Goal: Task Accomplishment & Management: Complete application form

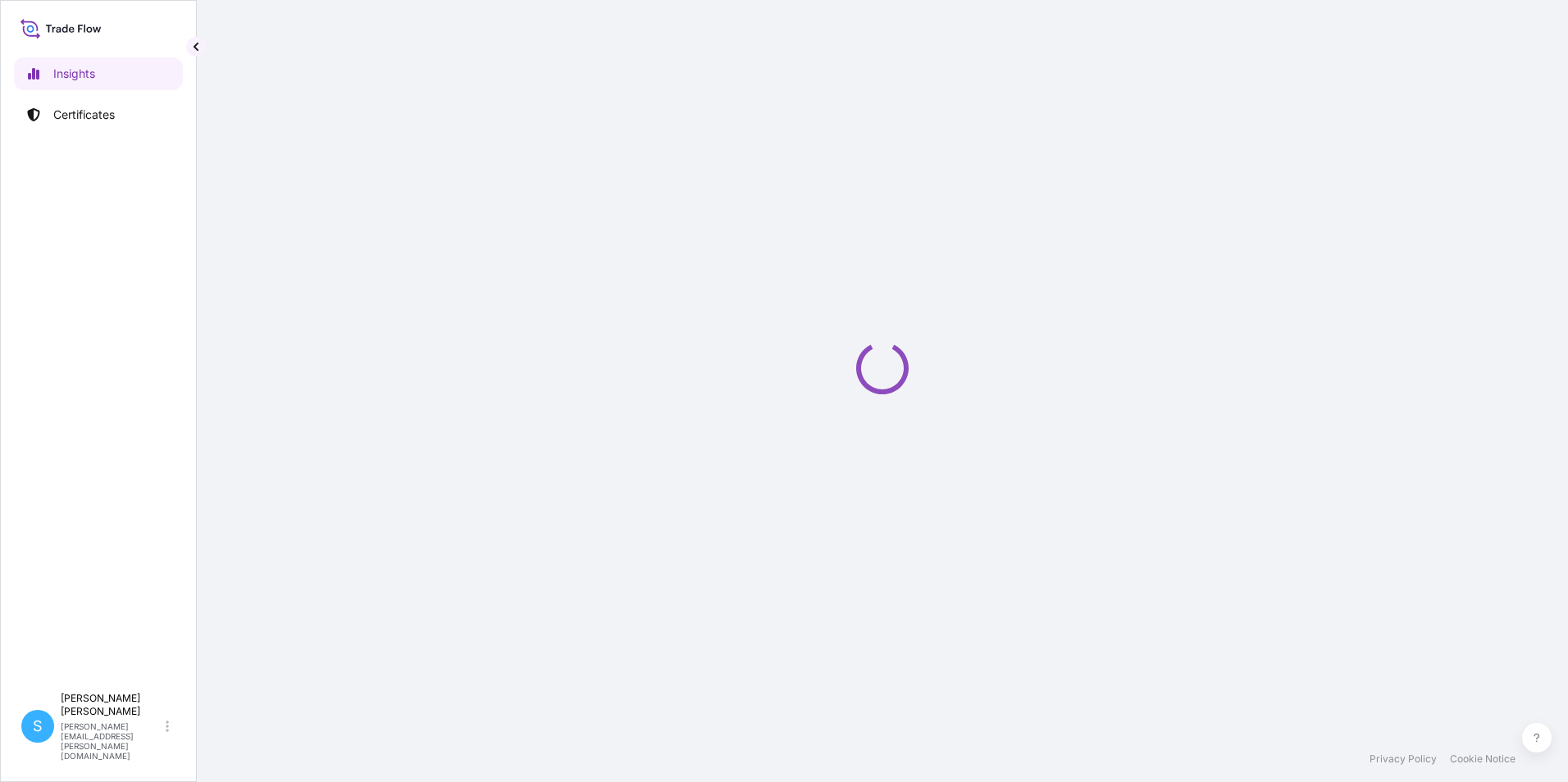
select select "2025"
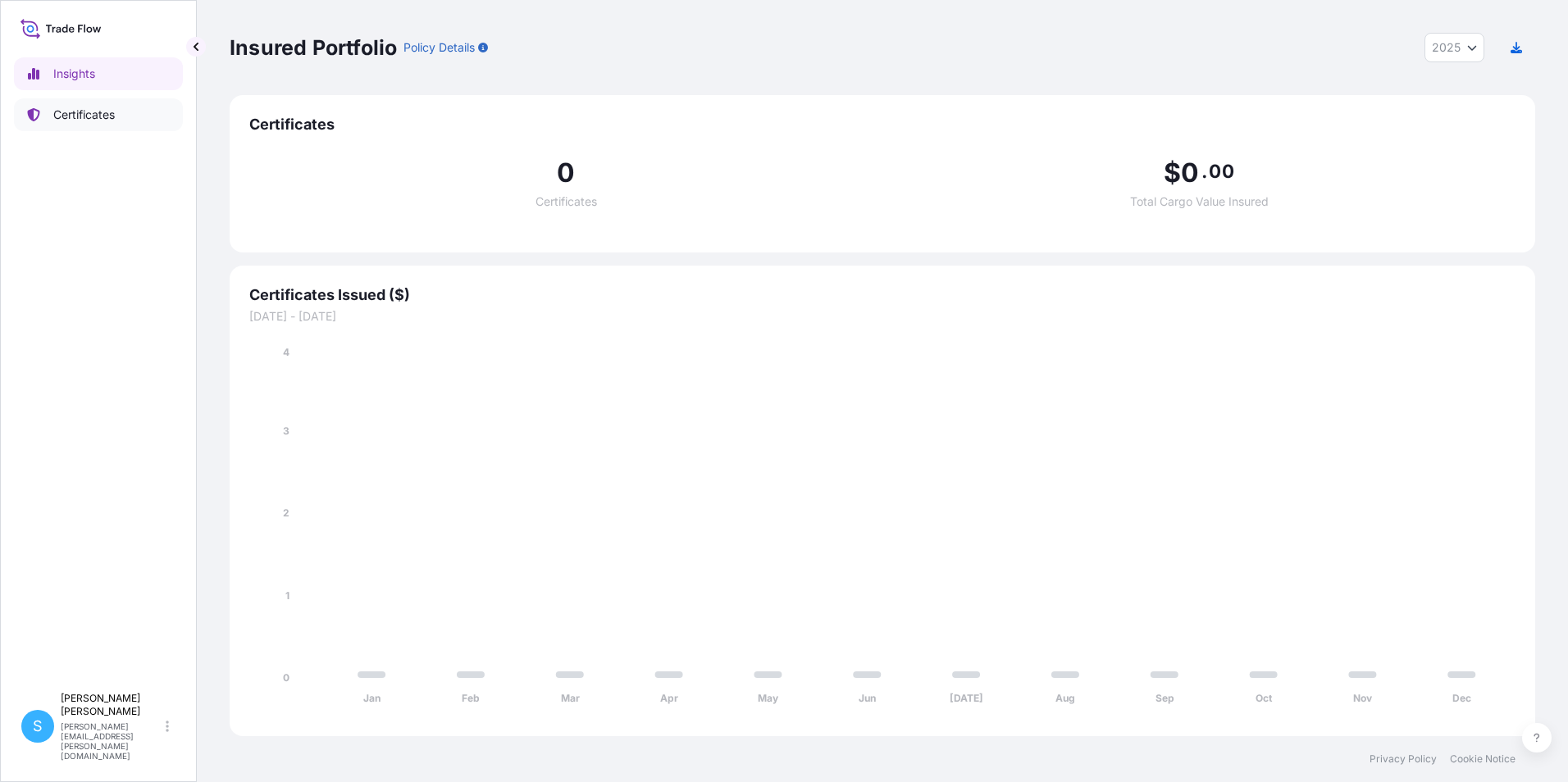
click at [65, 125] on link "Certificates" at bounding box center [98, 114] width 169 height 32
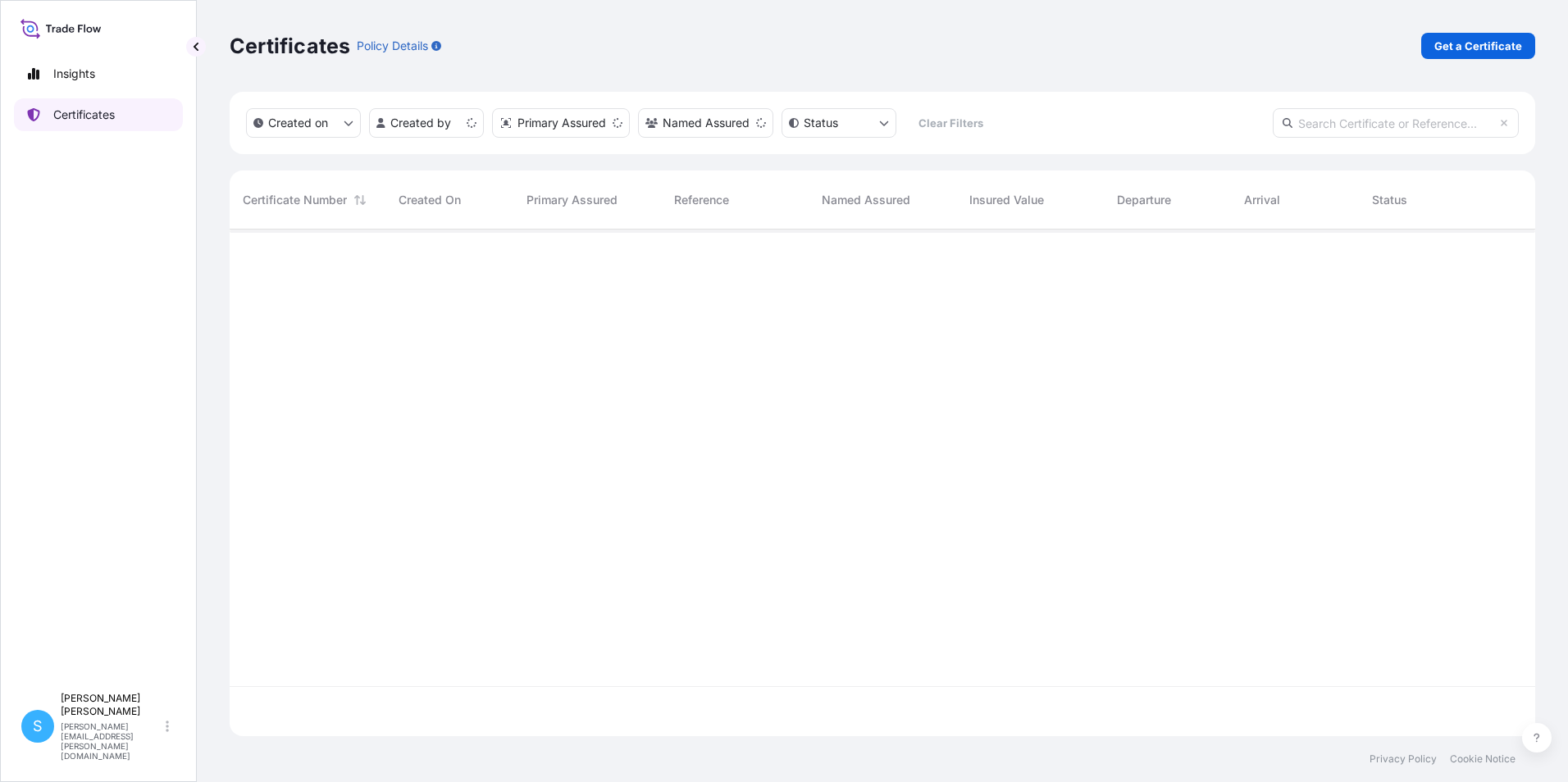
scroll to position [504, 1293]
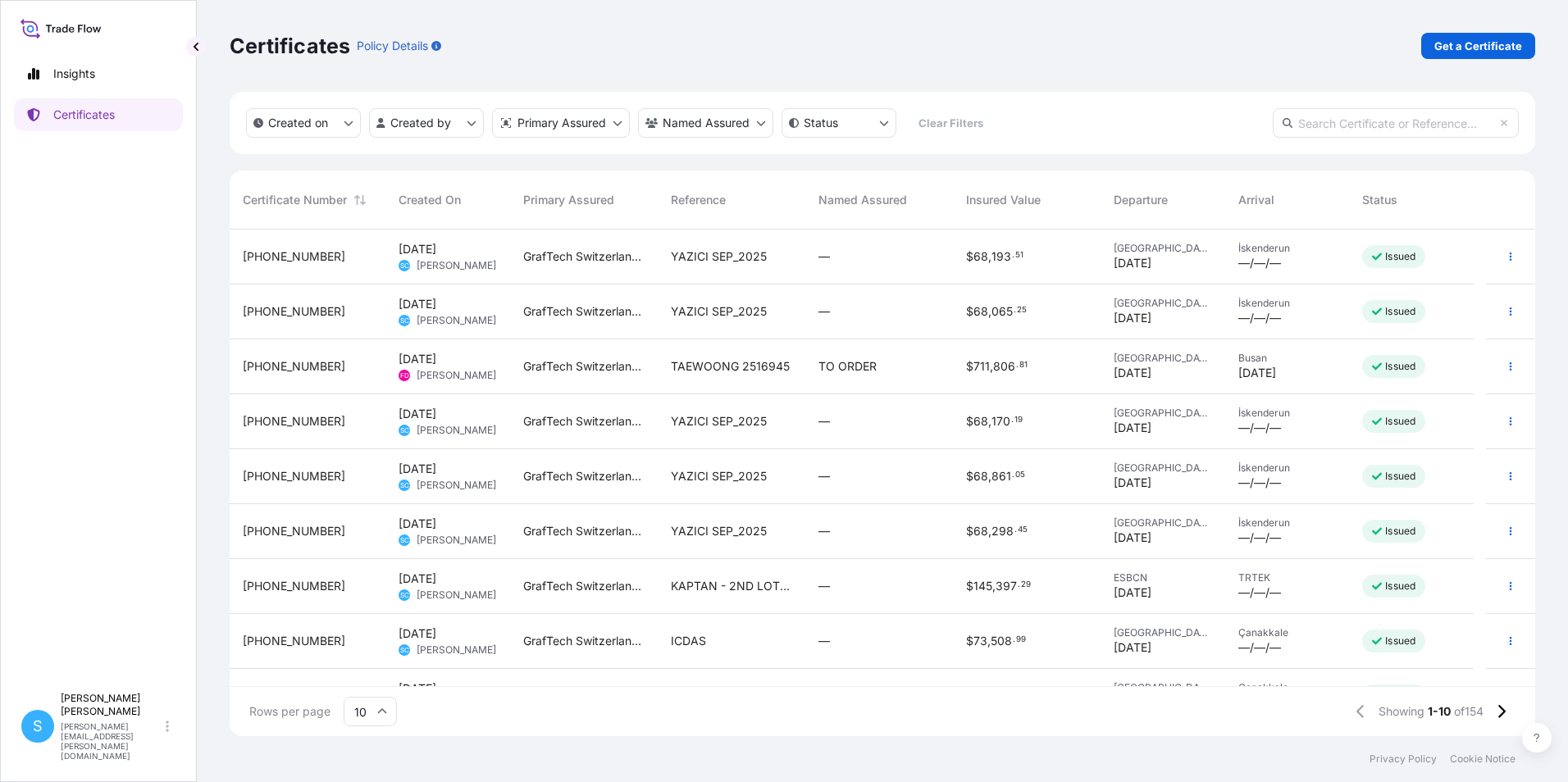
click at [739, 636] on div "ICDAS" at bounding box center [731, 641] width 122 height 17
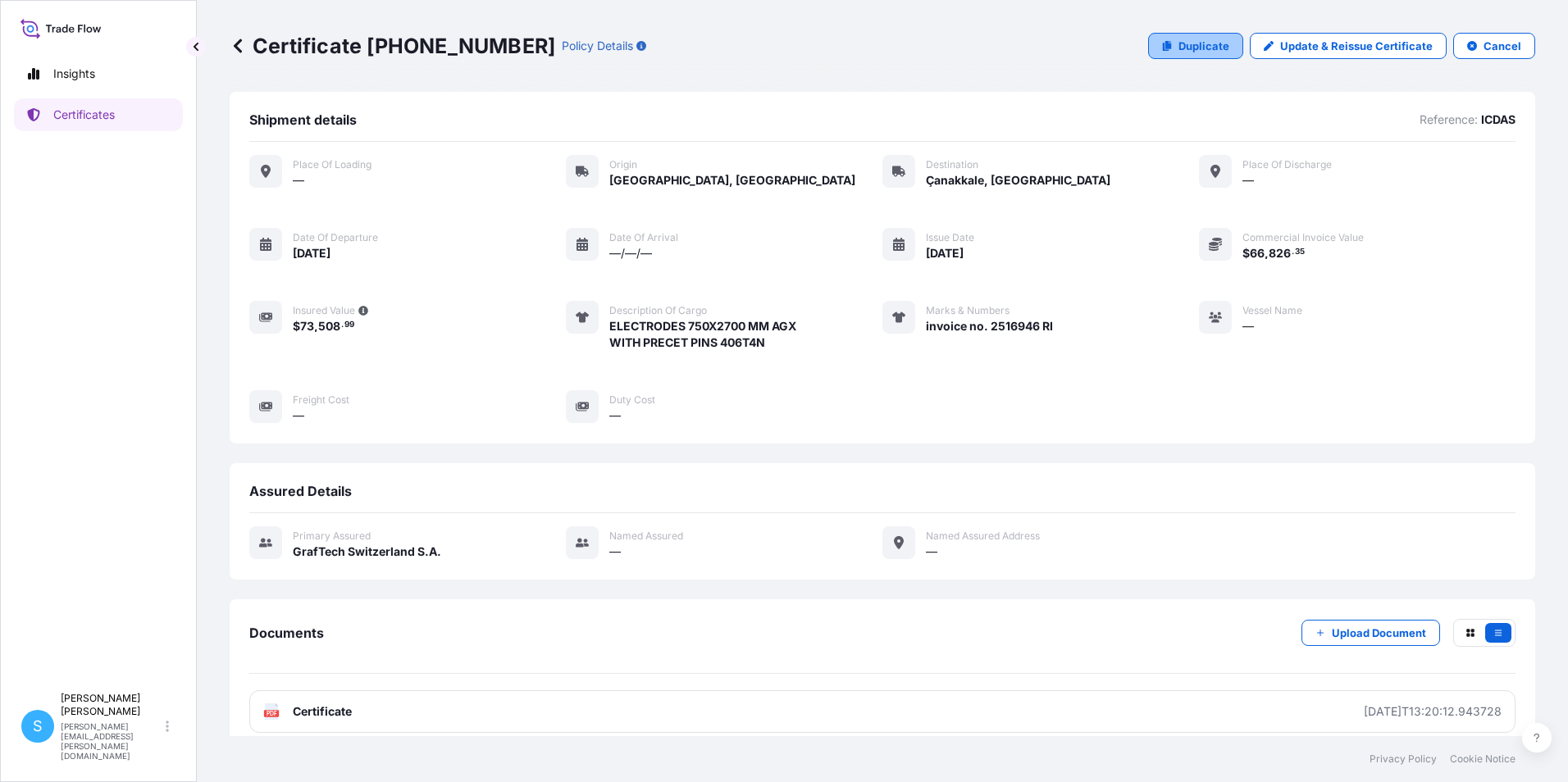
click at [1204, 39] on p "Duplicate" at bounding box center [1204, 46] width 51 height 17
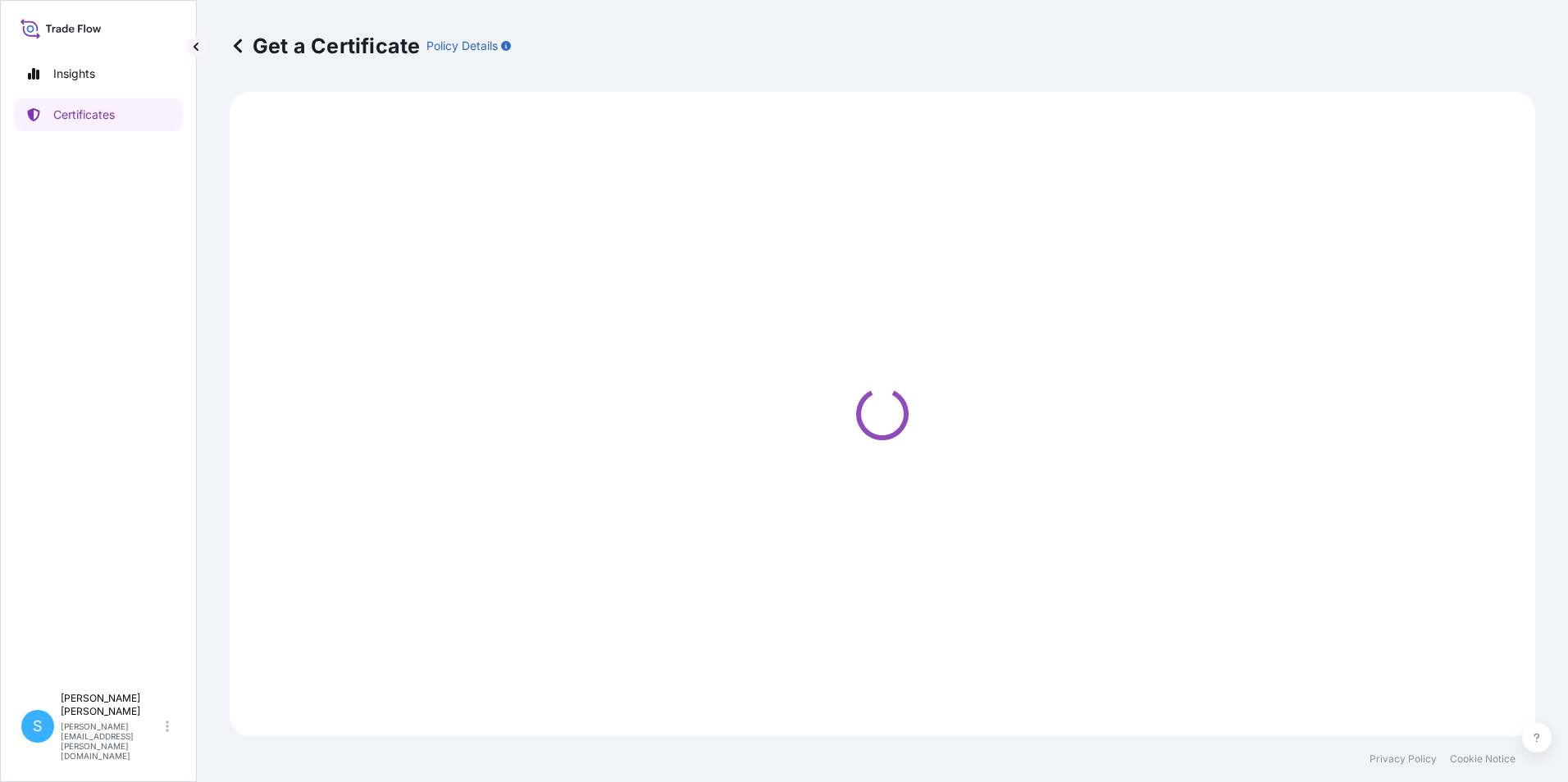
select select "Road"
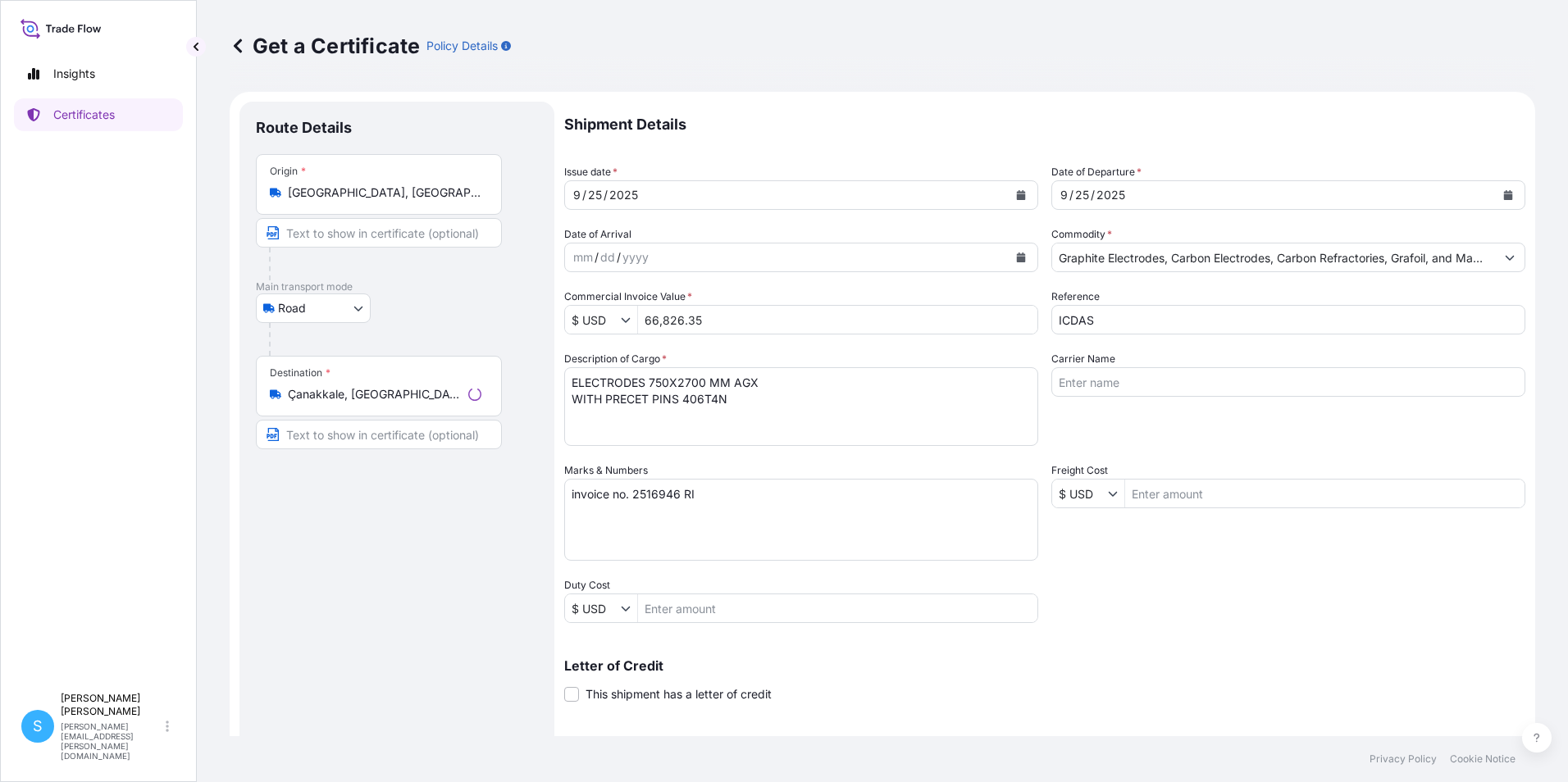
select select "31801"
click at [1016, 194] on icon "Calendar" at bounding box center [1020, 194] width 10 height 10
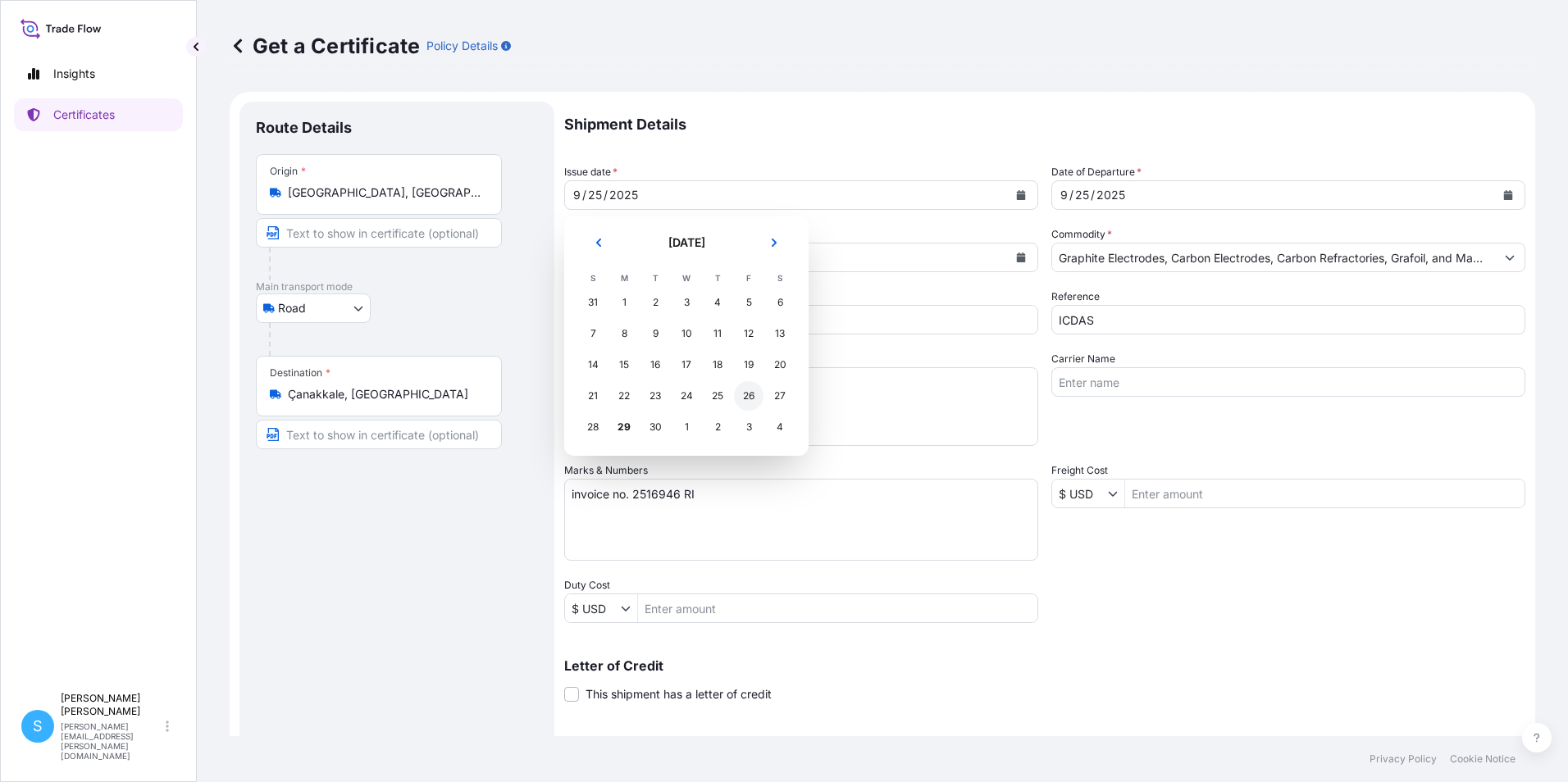
click at [756, 404] on div "26" at bounding box center [749, 396] width 30 height 30
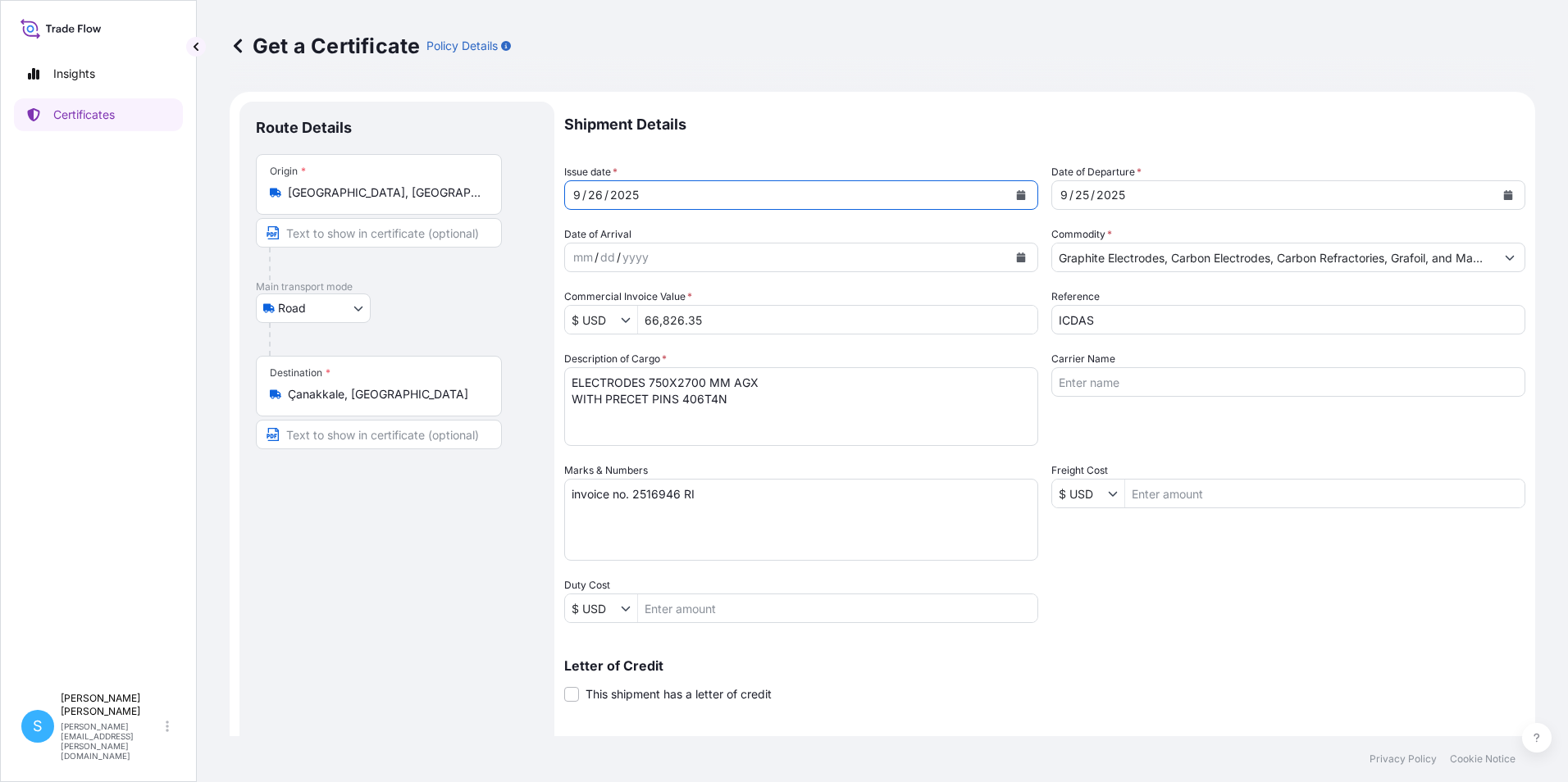
click at [1218, 198] on div "[DATE]" at bounding box center [1274, 195] width 443 height 30
click at [1504, 195] on icon "Calendar" at bounding box center [1508, 194] width 9 height 10
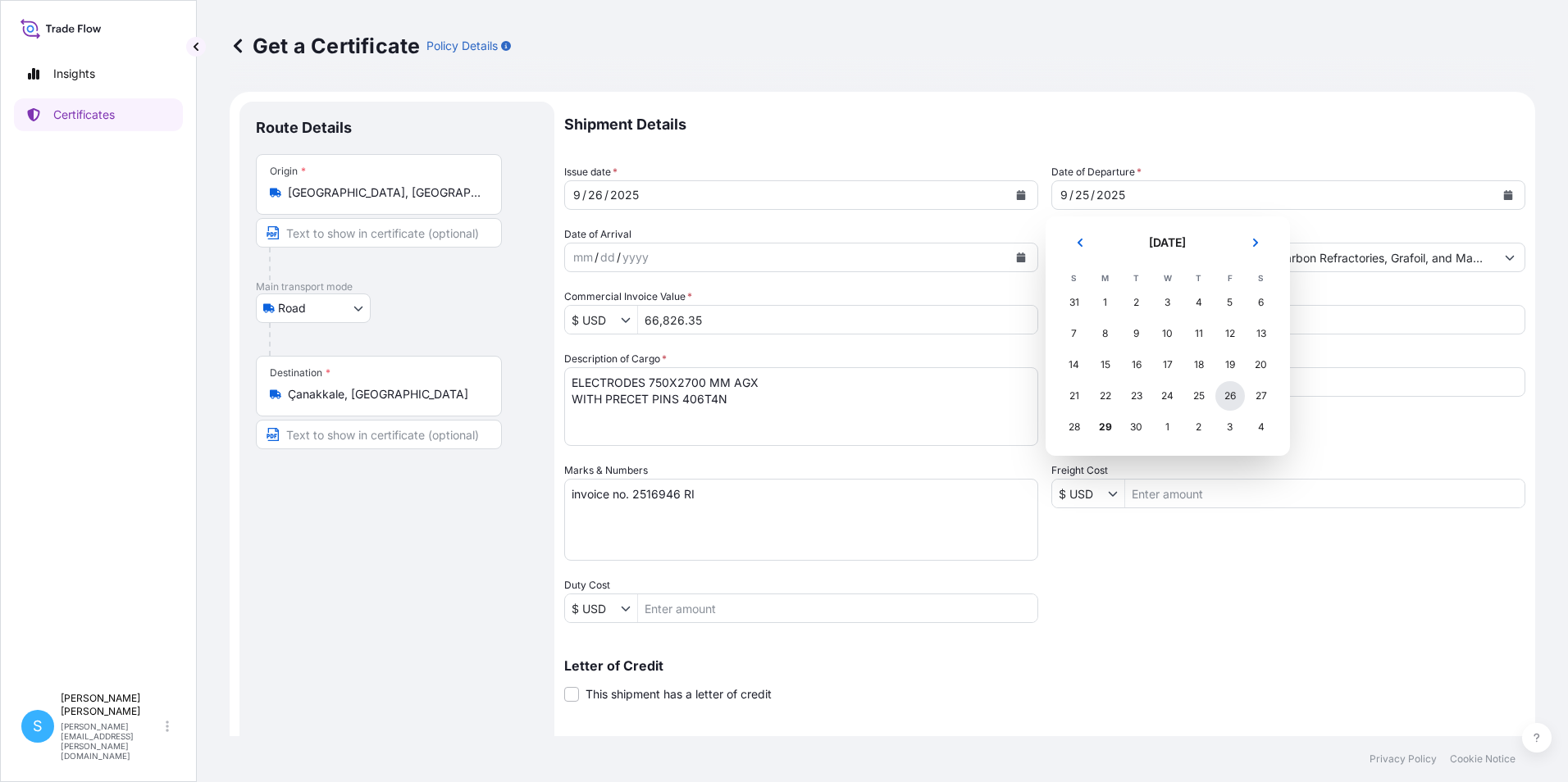
click at [1231, 399] on div "26" at bounding box center [1230, 396] width 30 height 30
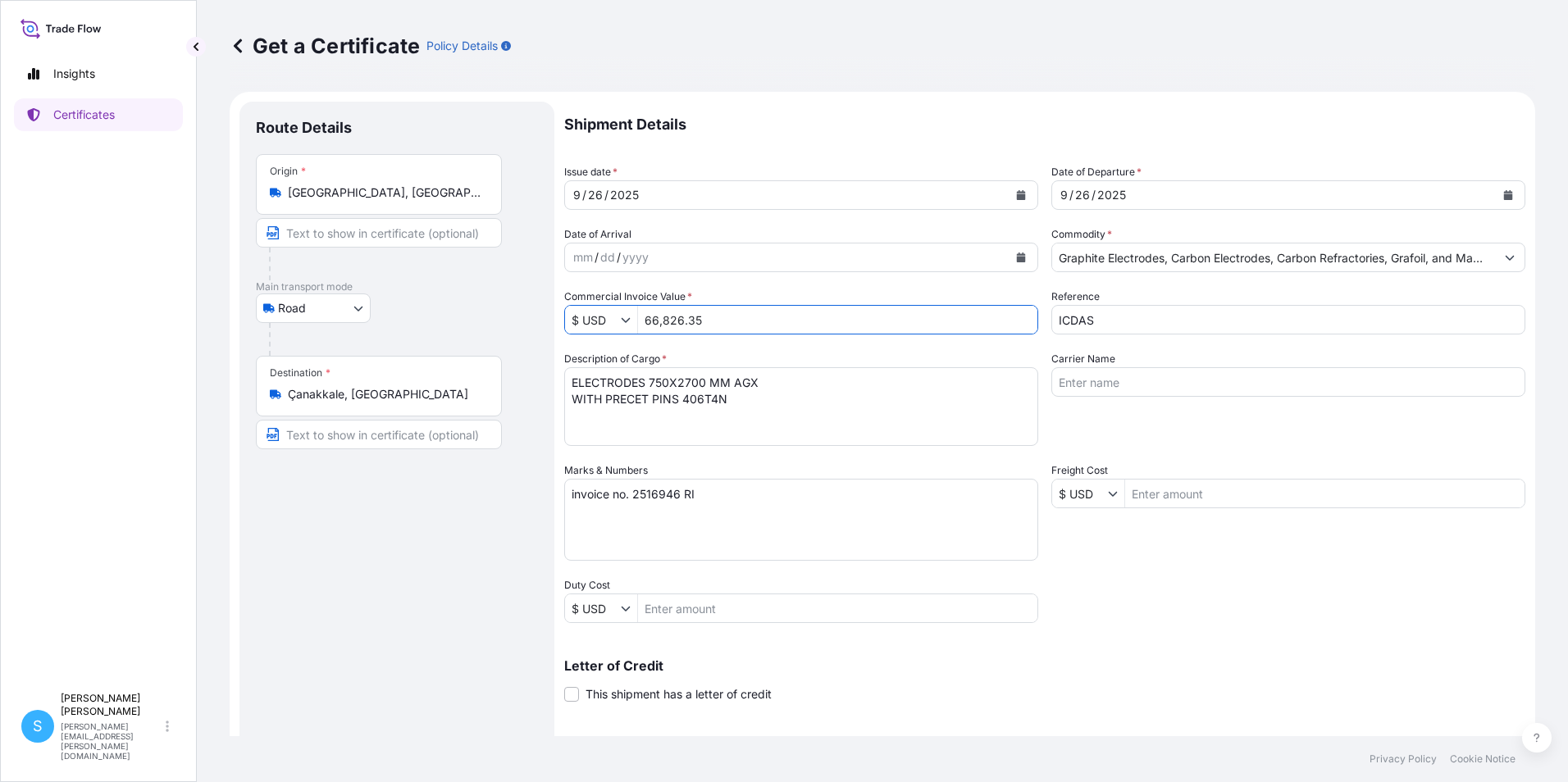
drag, startPoint x: 746, startPoint y: 316, endPoint x: 590, endPoint y: 320, distance: 156.1
click at [590, 320] on div "$ USD 66,826.35" at bounding box center [800, 320] width 474 height 30
type input "64,994.25"
drag, startPoint x: 680, startPoint y: 497, endPoint x: 684, endPoint y: 471, distance: 26.3
click at [680, 496] on textarea "invoice no. 2516946 RI" at bounding box center [800, 520] width 474 height 82
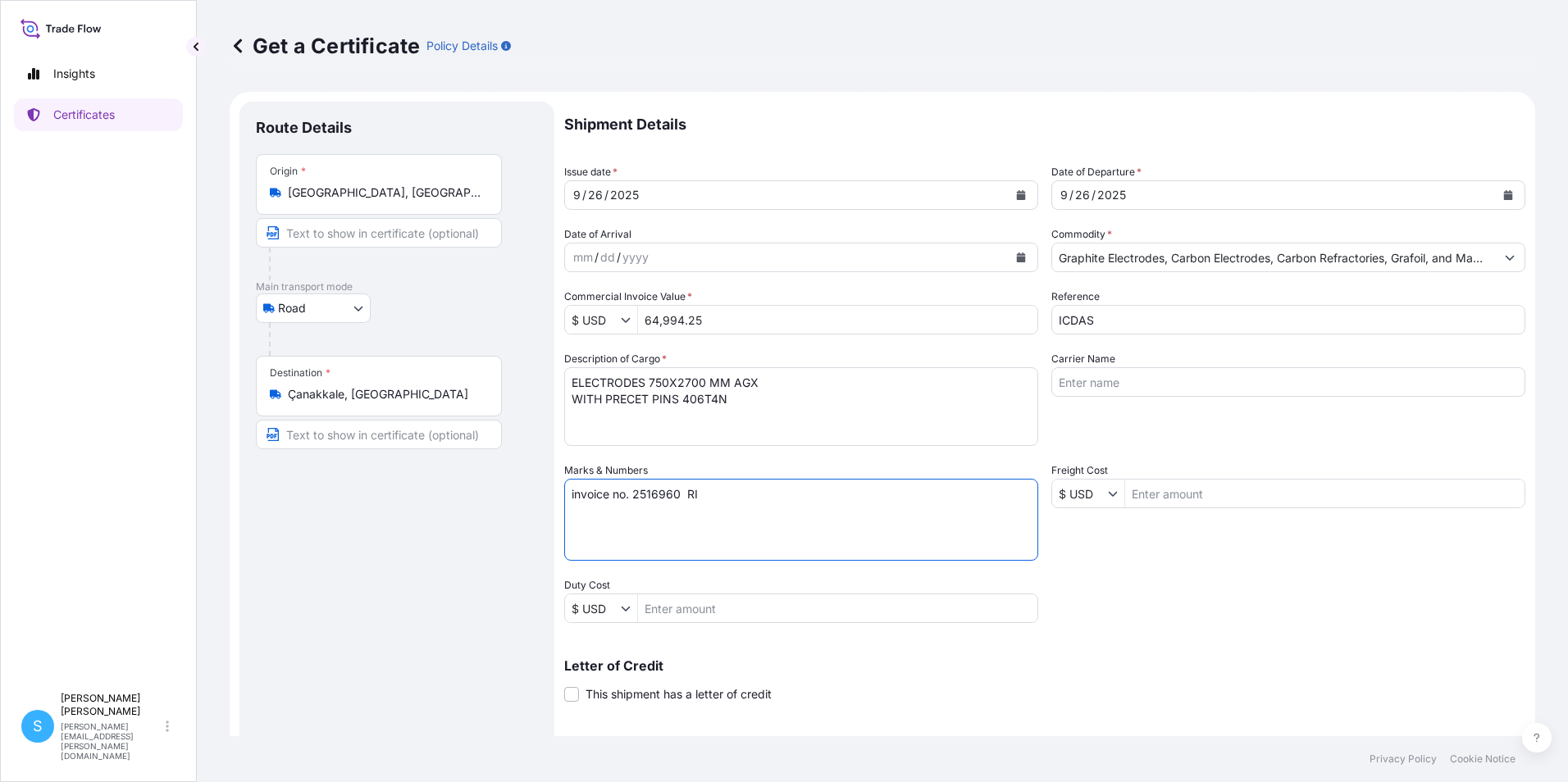
type textarea "invoice no. 2516960 RI"
click at [1176, 690] on div "Letter of Credit This shipment has a letter of credit Letter of credit * Letter…" at bounding box center [1044, 681] width 961 height 44
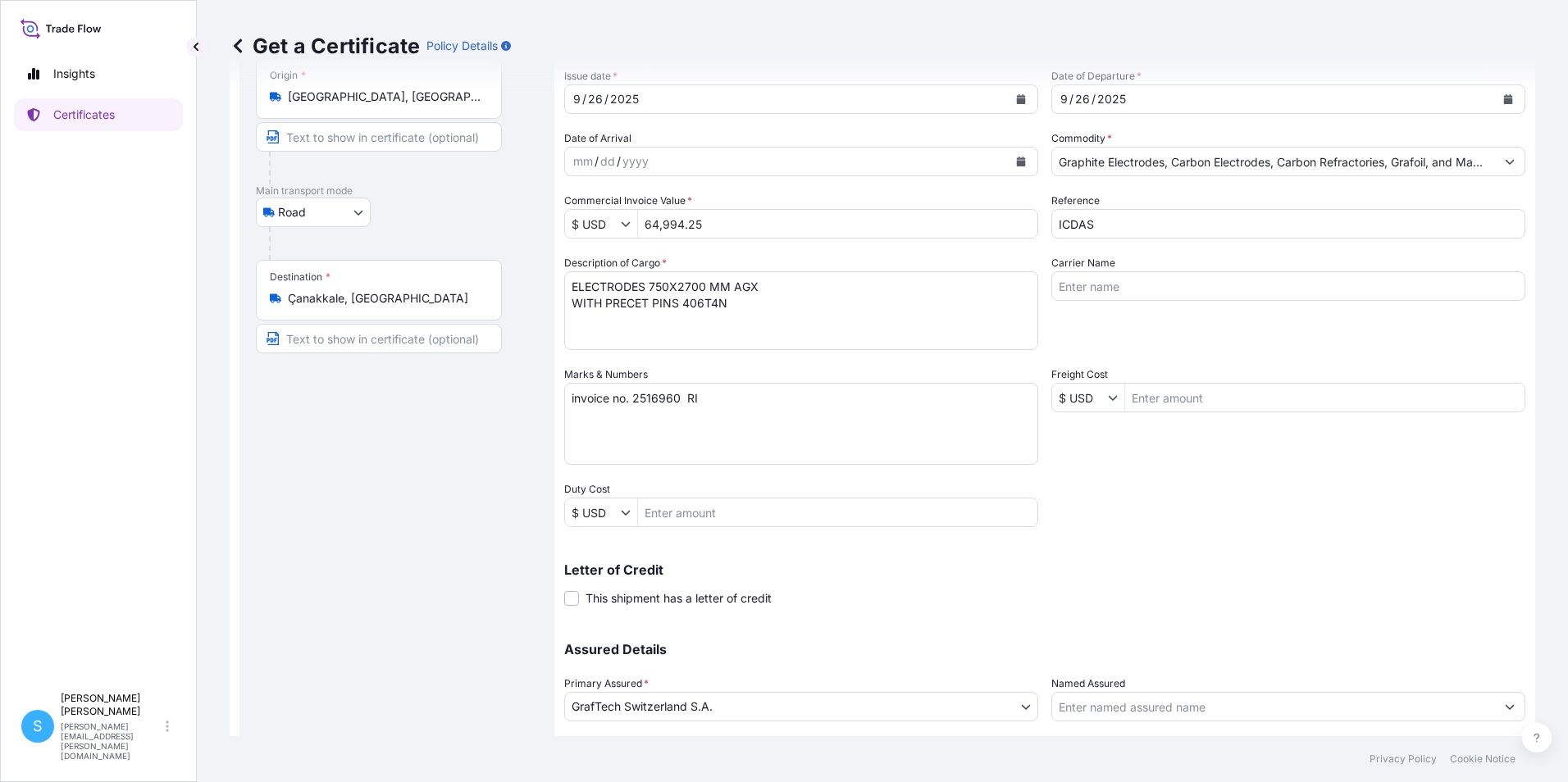
scroll to position [202, 0]
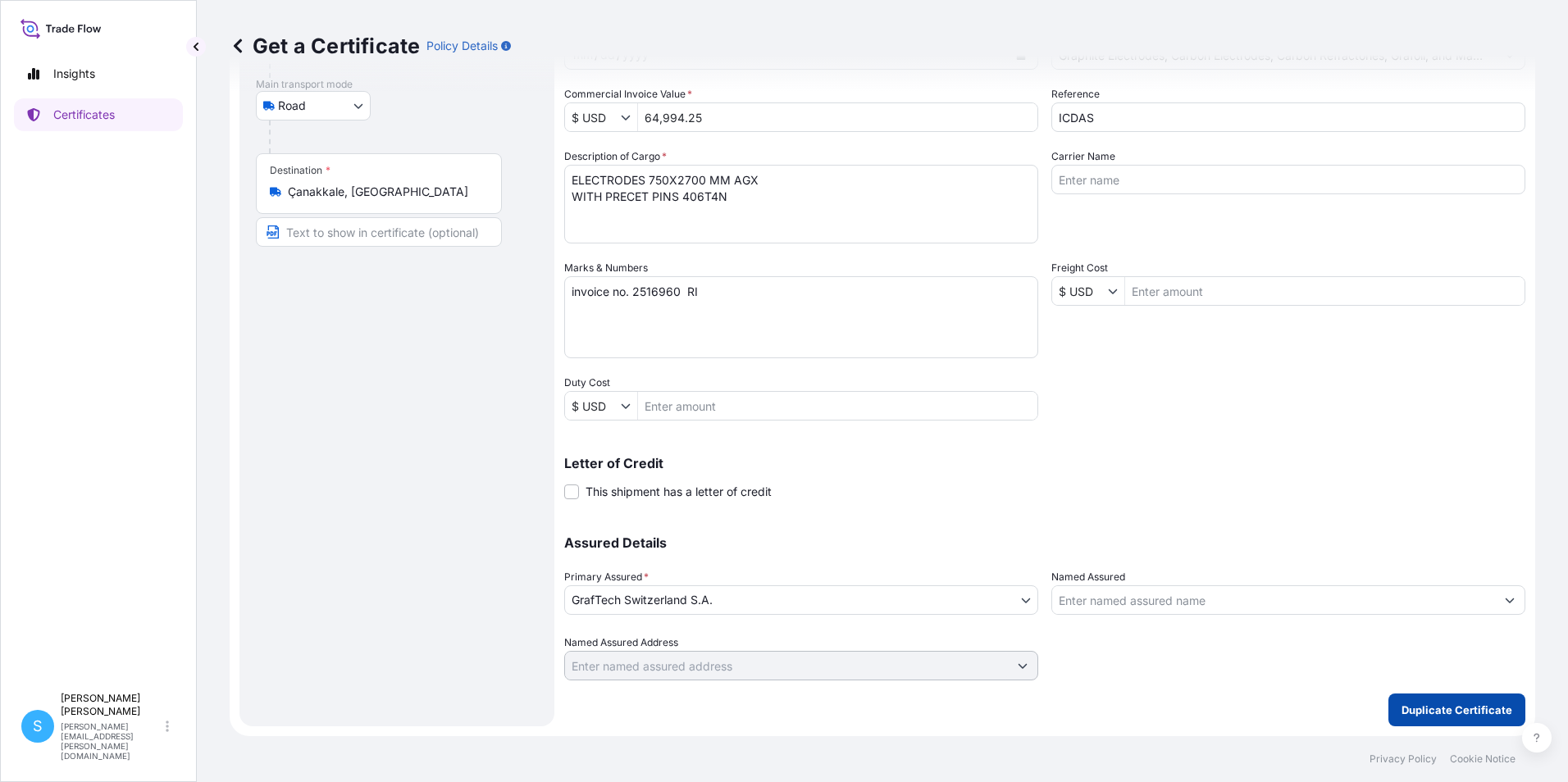
click at [1453, 720] on button "Duplicate Certificate" at bounding box center [1456, 709] width 137 height 32
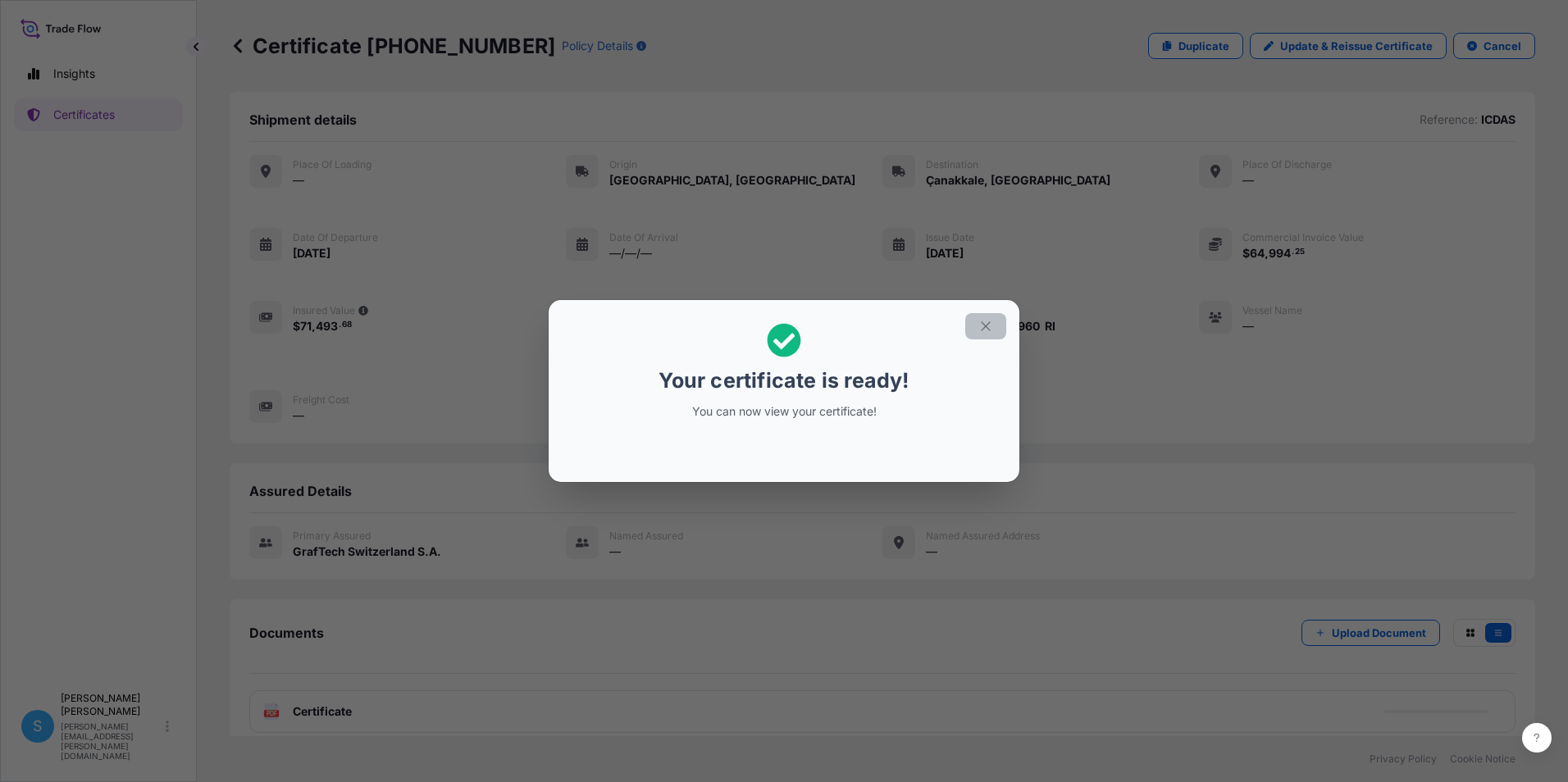
click at [980, 322] on icon "button" at bounding box center [985, 326] width 15 height 15
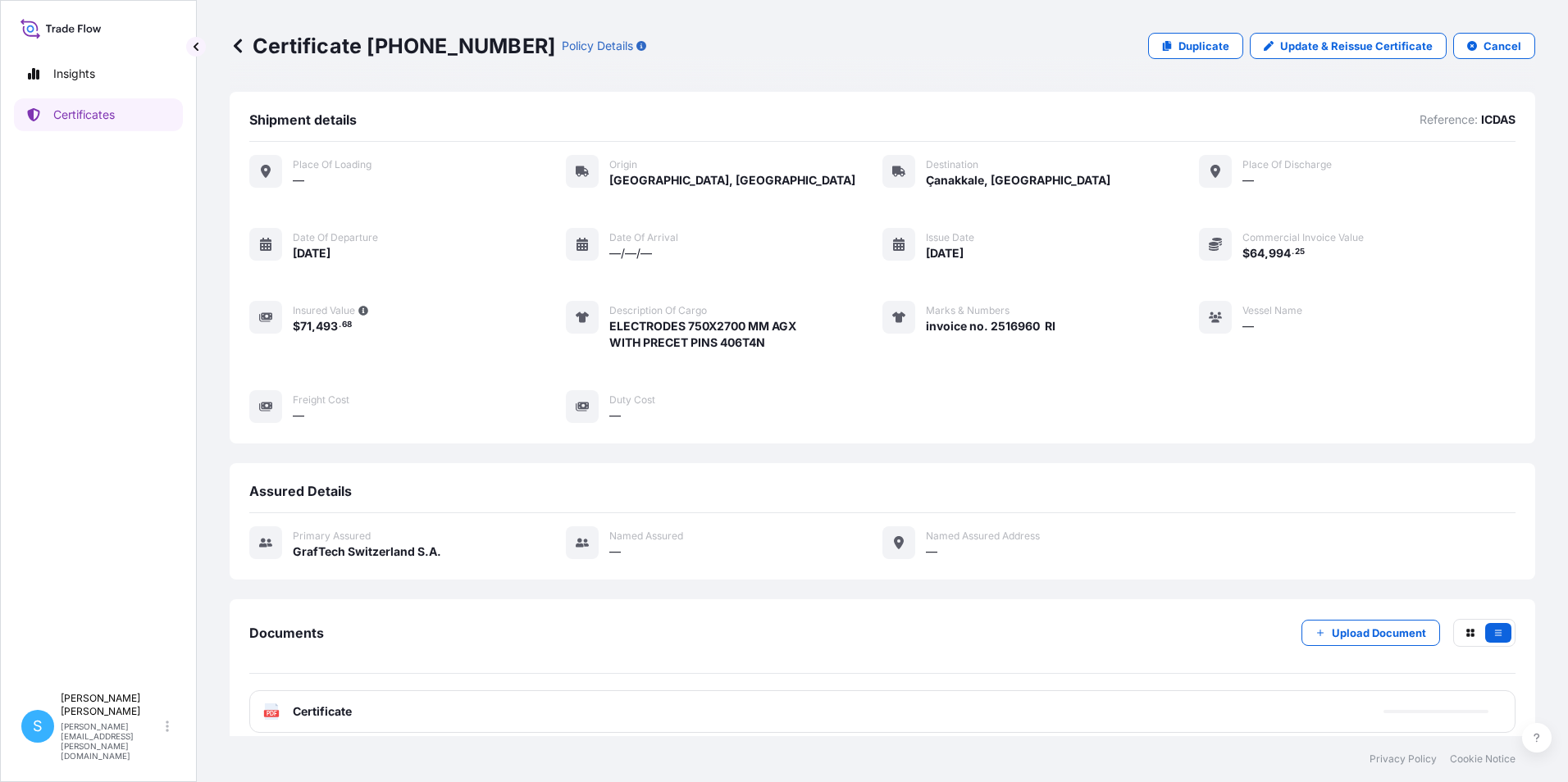
click at [459, 717] on div "PDF Certificate" at bounding box center [882, 712] width 1266 height 43
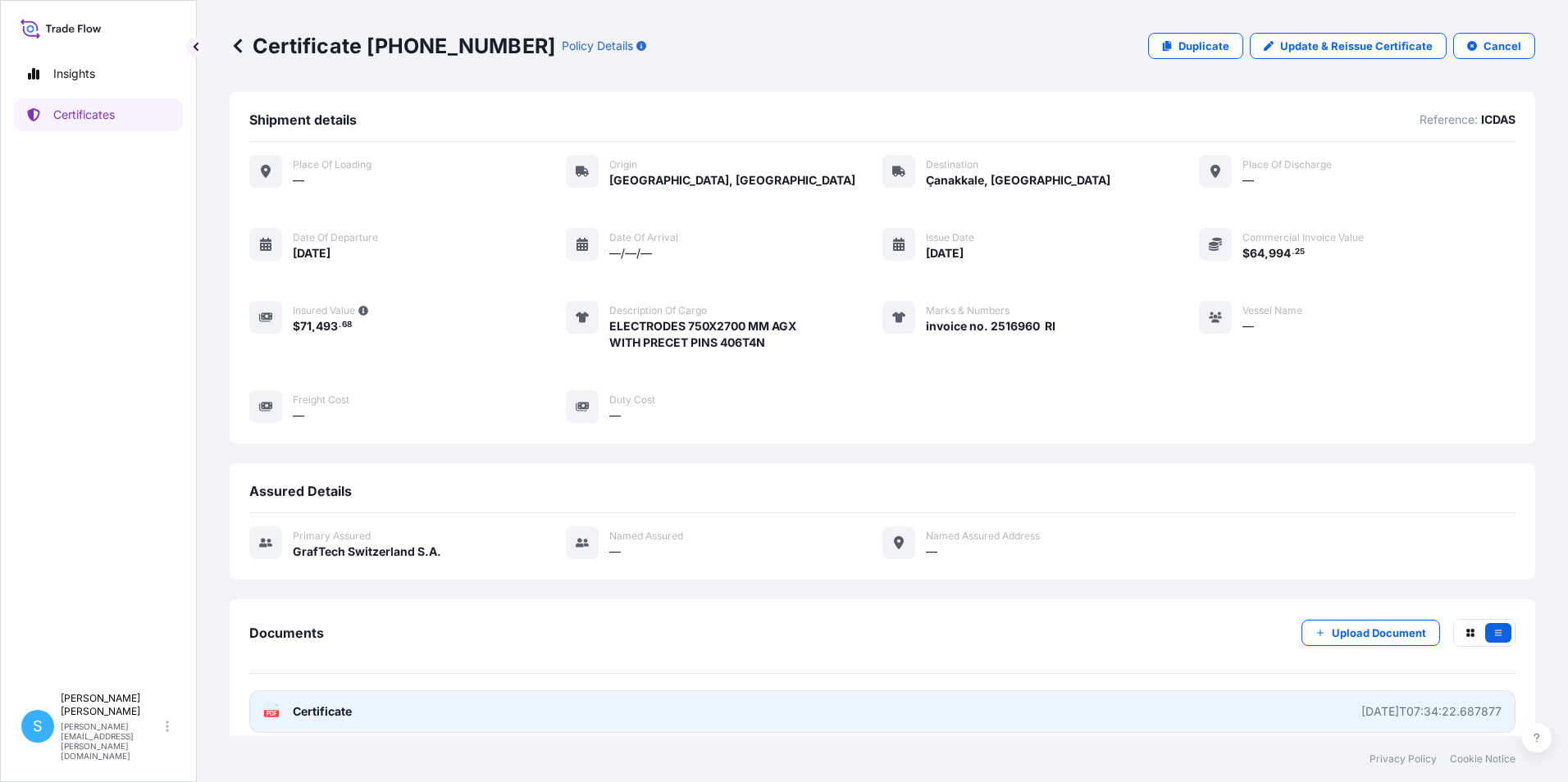
click at [272, 717] on icon at bounding box center [271, 712] width 14 height 17
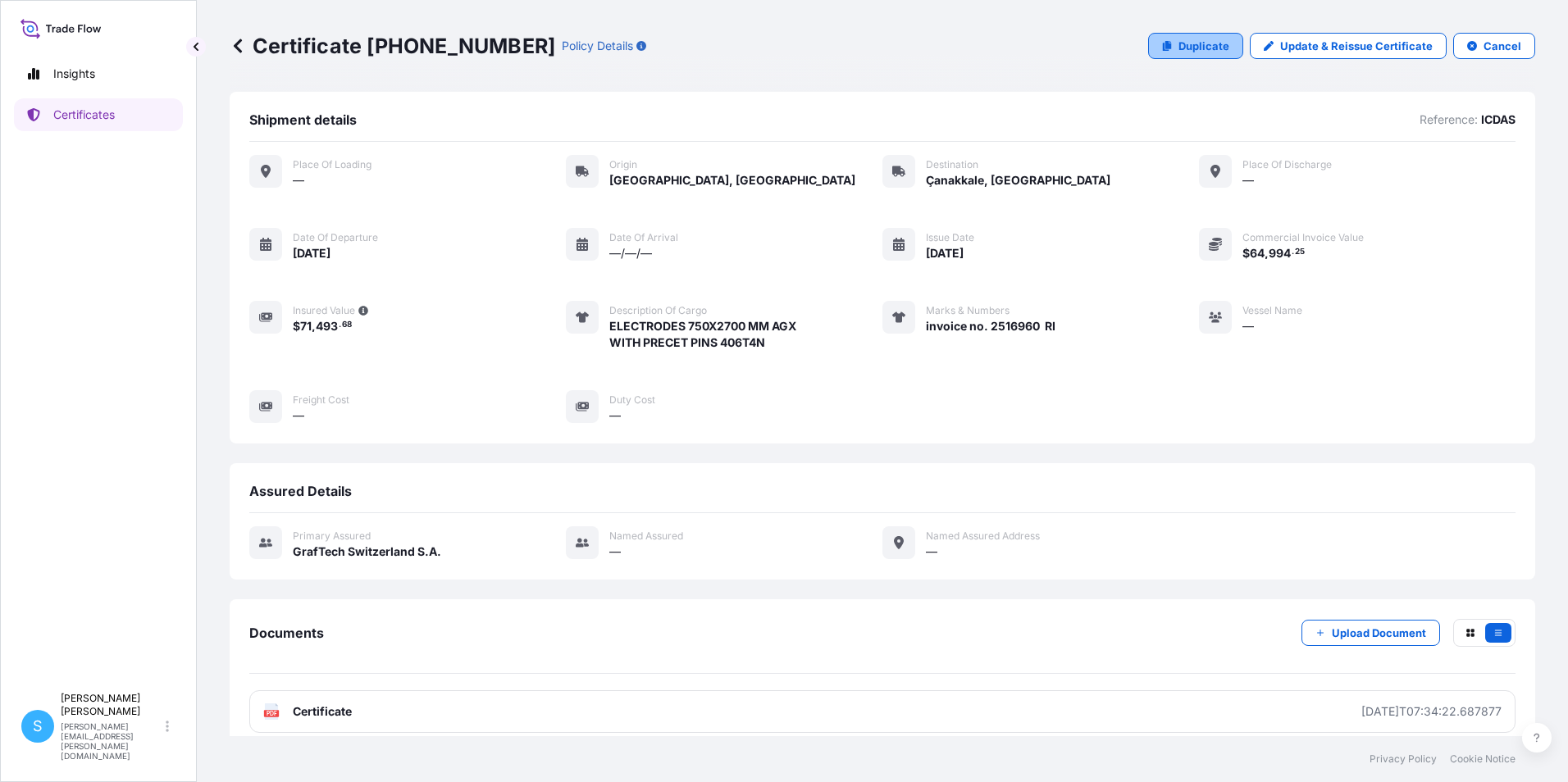
click at [1197, 50] on p "Duplicate" at bounding box center [1204, 46] width 51 height 17
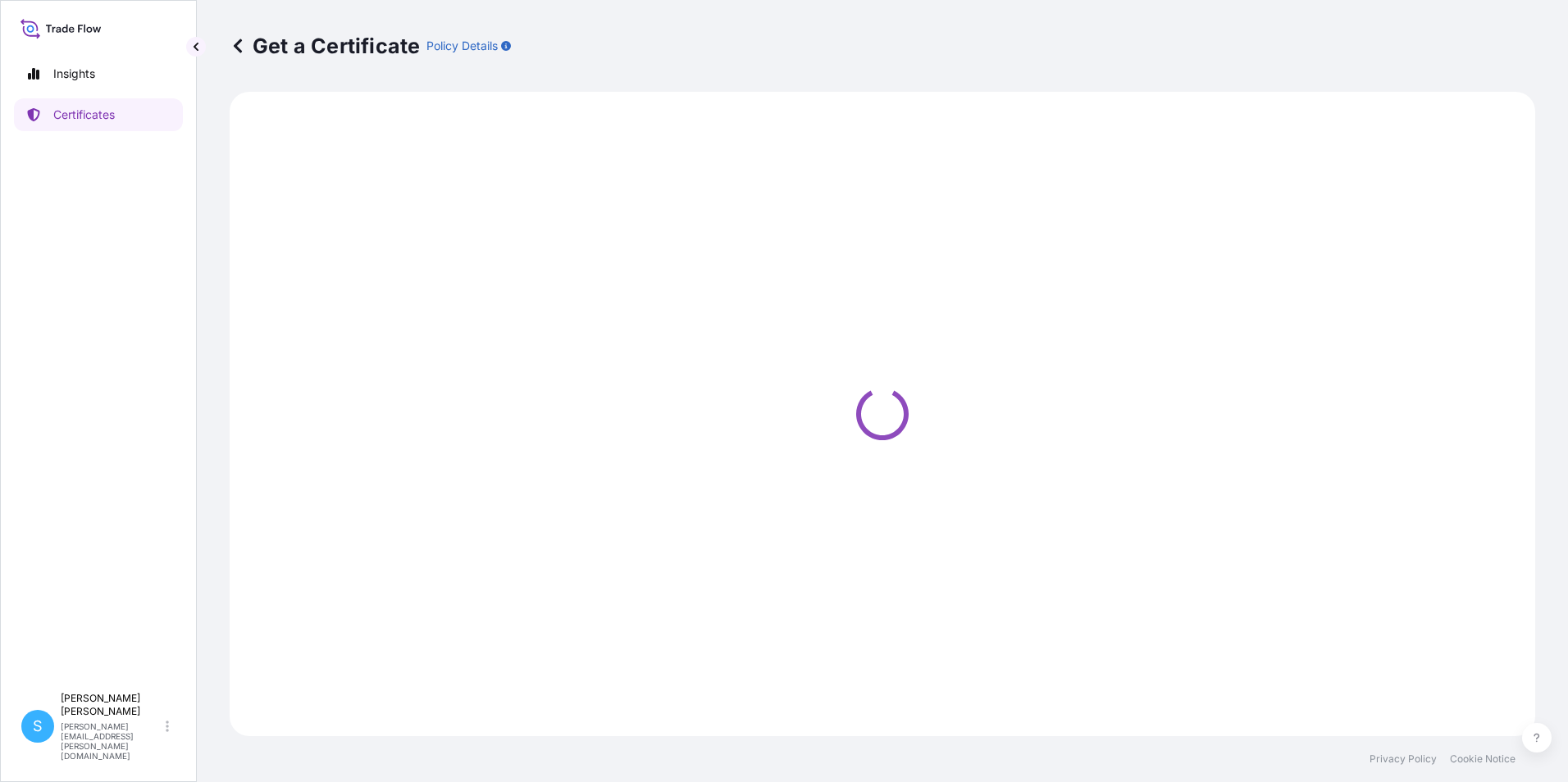
select select "Road"
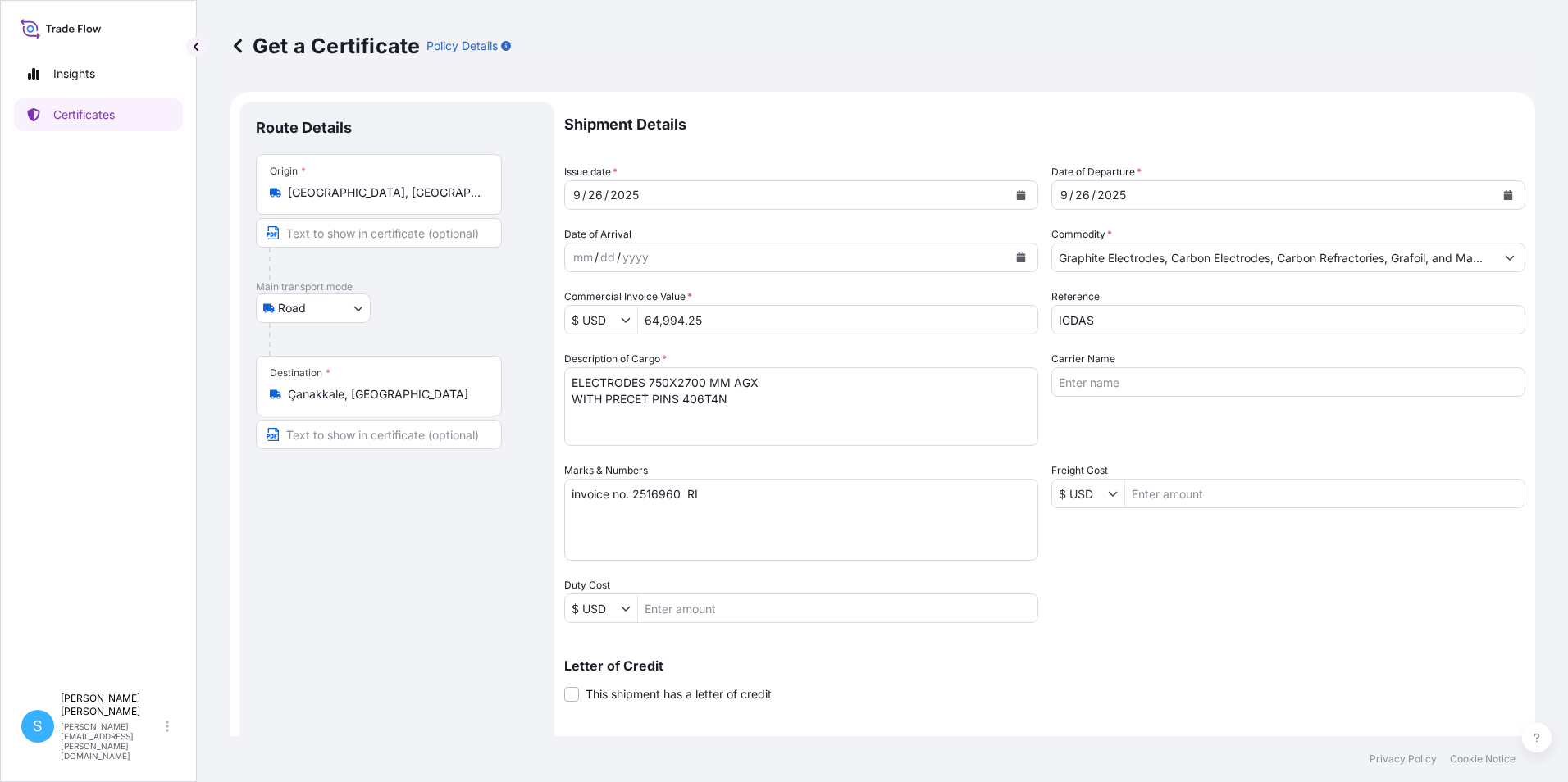
select select "31801"
drag, startPoint x: 740, startPoint y: 317, endPoint x: 609, endPoint y: 308, distance: 131.3
click at [609, 308] on div "$ USD 64,994.25" at bounding box center [800, 320] width 474 height 30
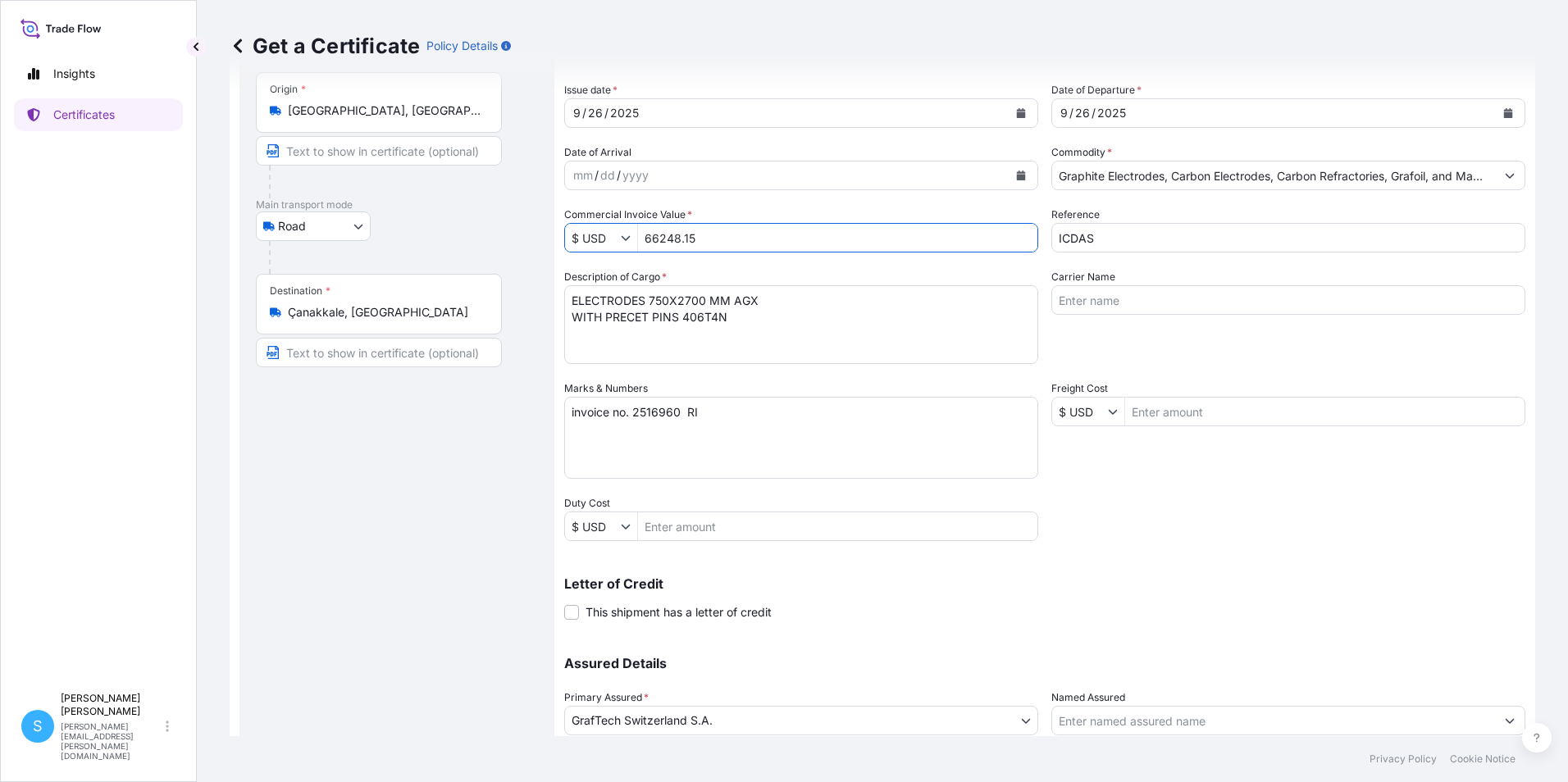
type input "66,248.15"
click at [679, 414] on textarea "invoice no. 2516960 RI" at bounding box center [800, 438] width 474 height 82
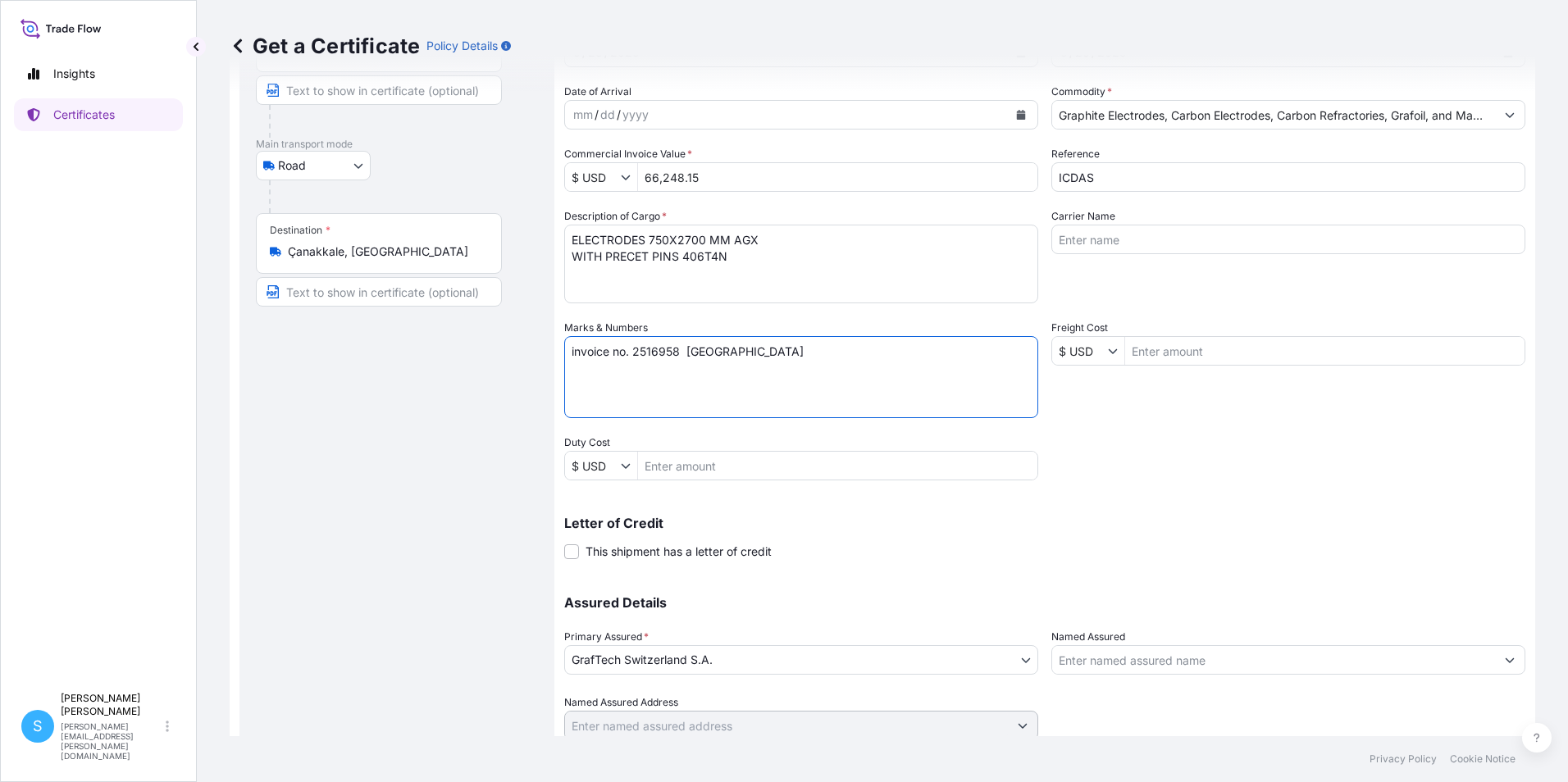
scroll to position [202, 0]
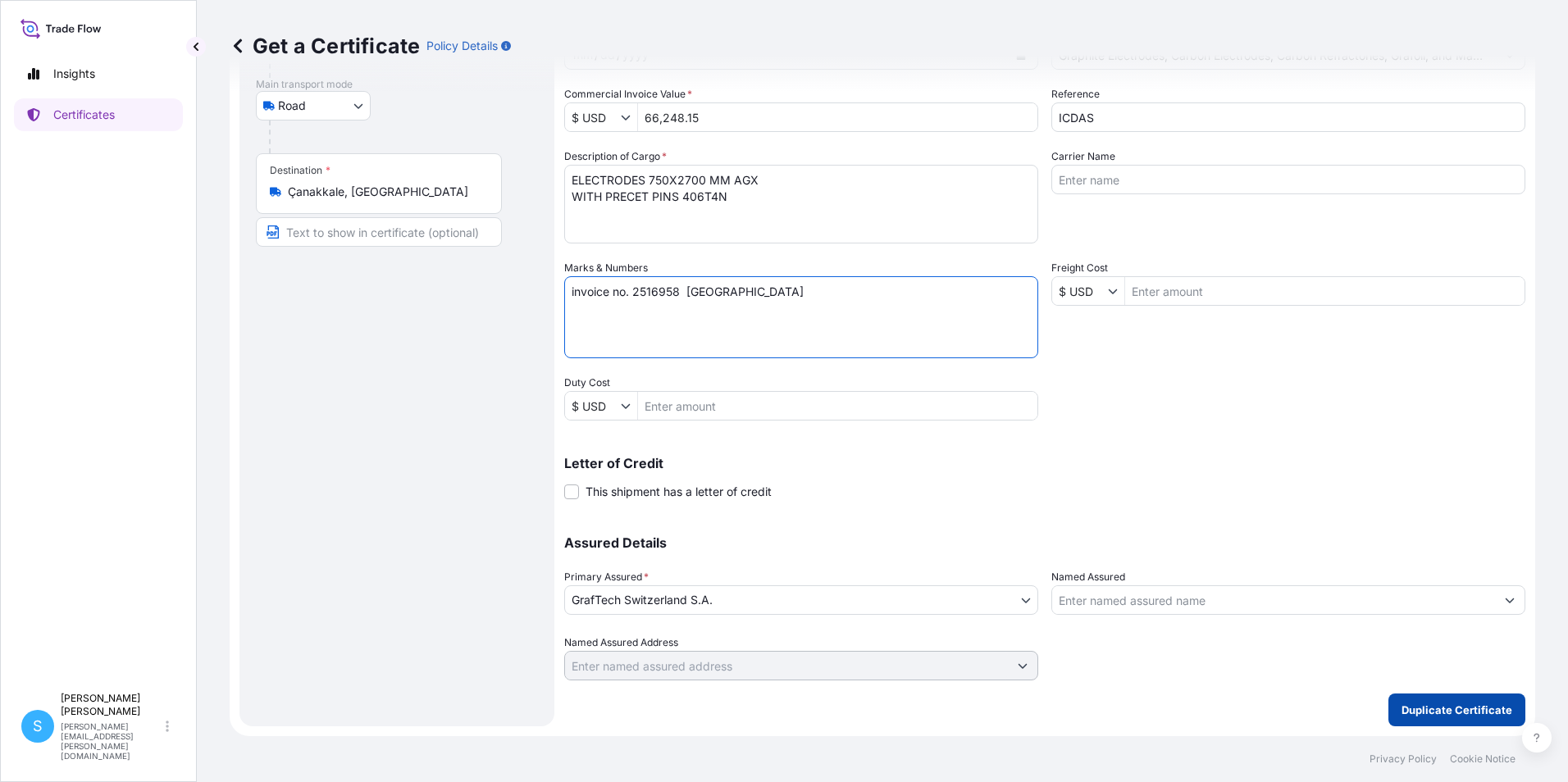
type textarea "invoice no. 2516958 [GEOGRAPHIC_DATA]"
click at [1430, 713] on p "Duplicate Certificate" at bounding box center [1456, 710] width 110 height 17
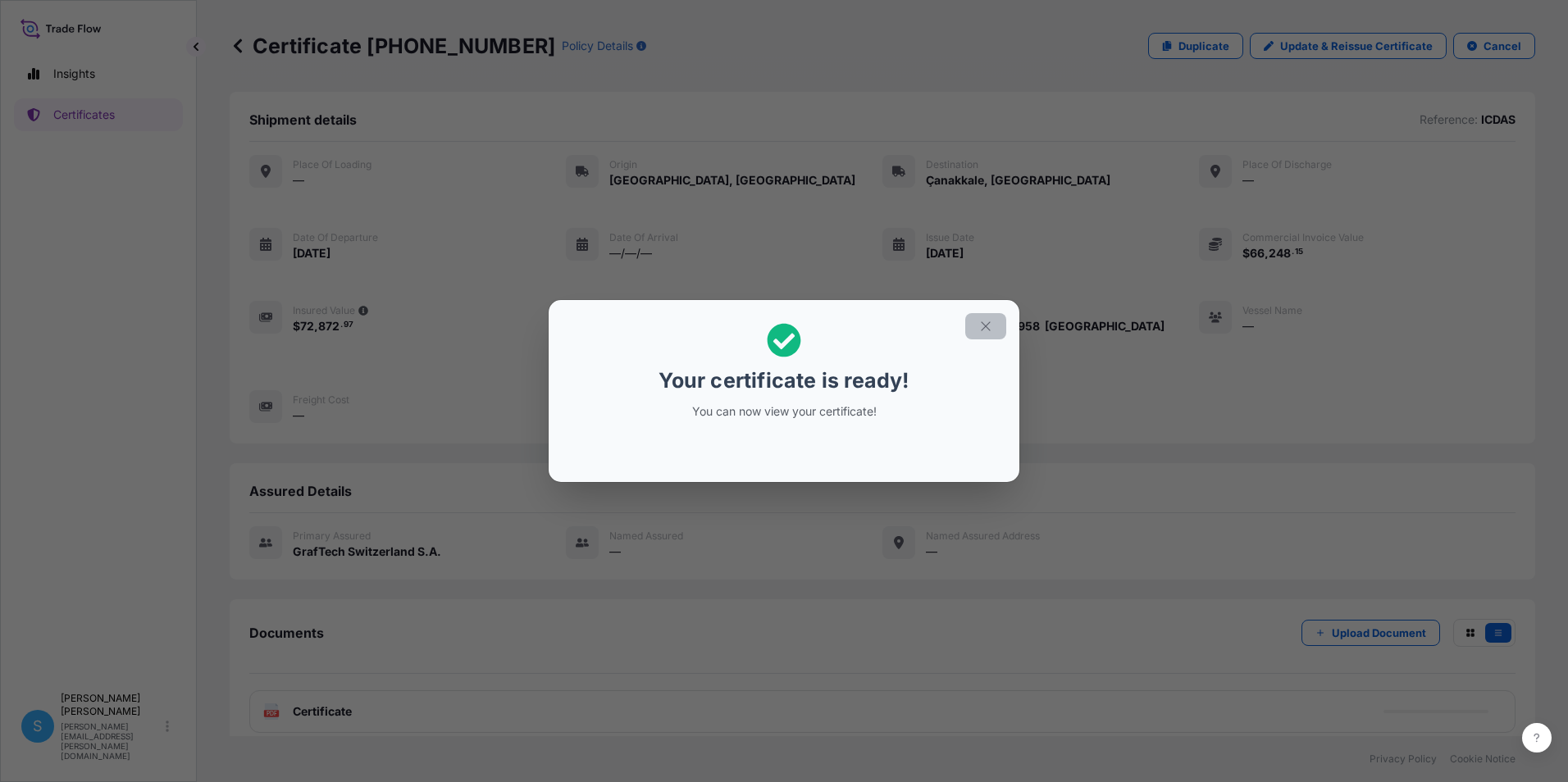
click at [998, 329] on button "button" at bounding box center [985, 327] width 41 height 26
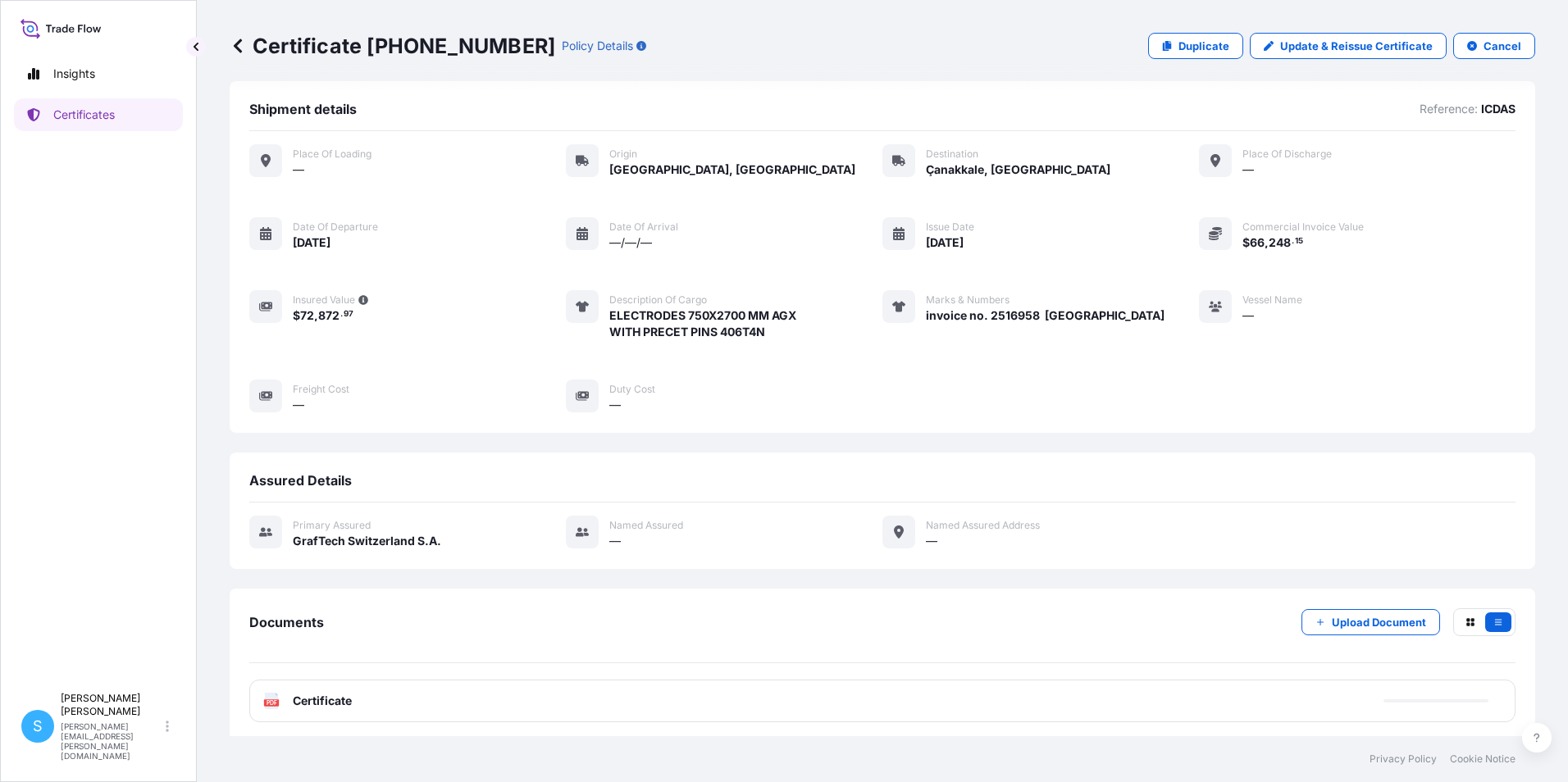
scroll to position [17, 0]
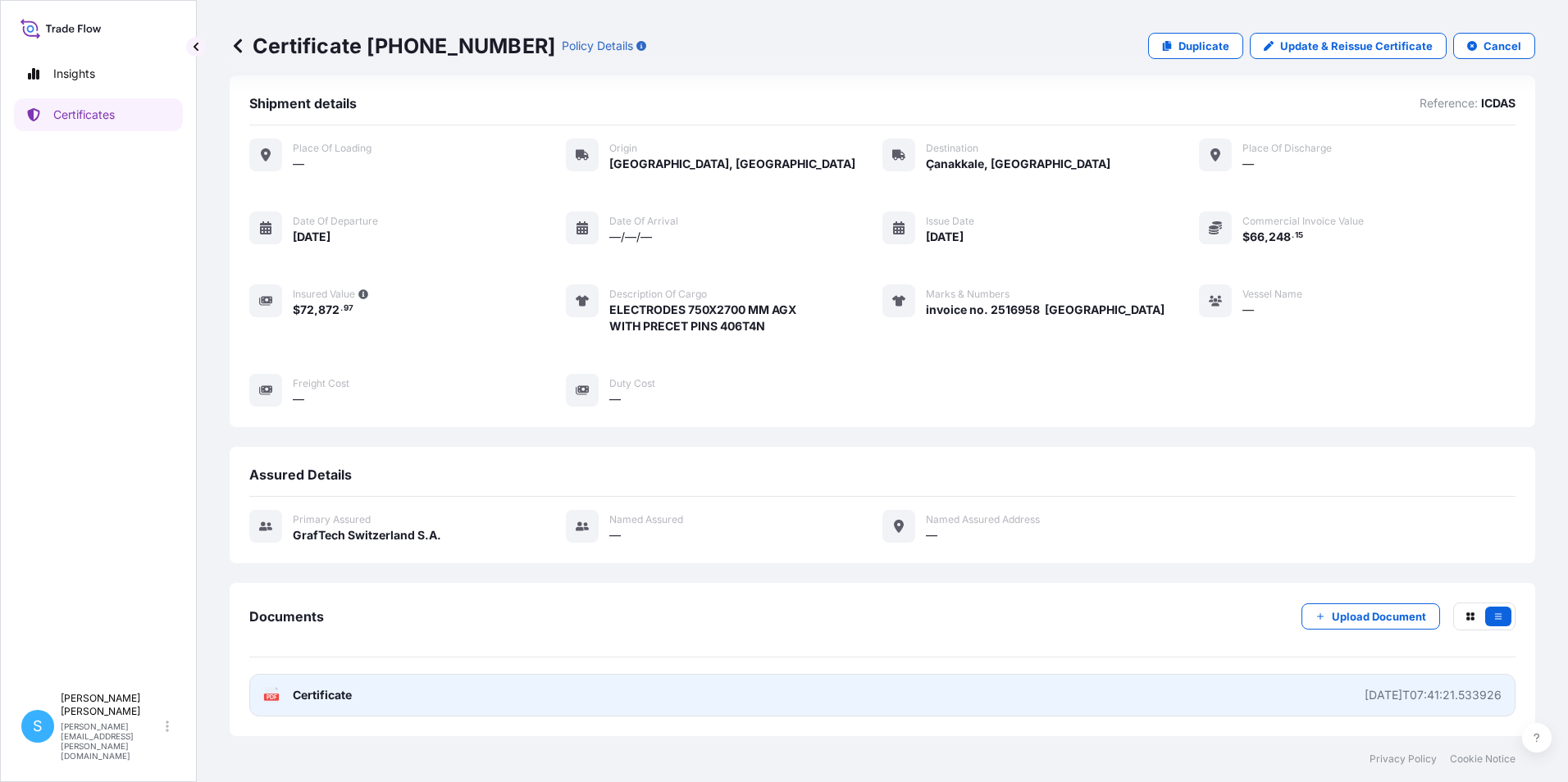
click at [933, 701] on link "PDF Certificate [DATE]T07:41:21.533926" at bounding box center [882, 695] width 1266 height 43
